Goal: Task Accomplishment & Management: Use online tool/utility

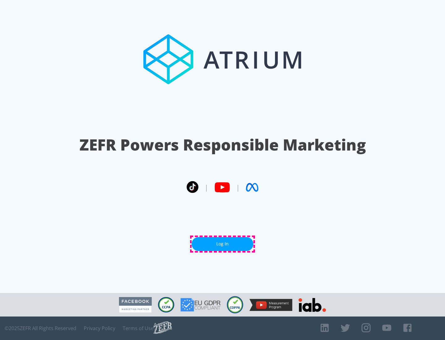
click at [222, 244] on link "Log In" at bounding box center [222, 244] width 62 height 14
